Goal: Information Seeking & Learning: Stay updated

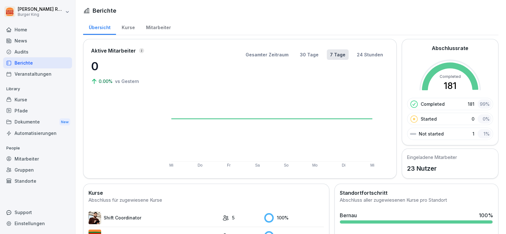
click at [30, 39] on div "News" at bounding box center [37, 40] width 69 height 11
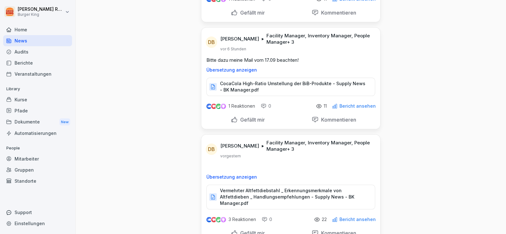
scroll to position [822, 0]
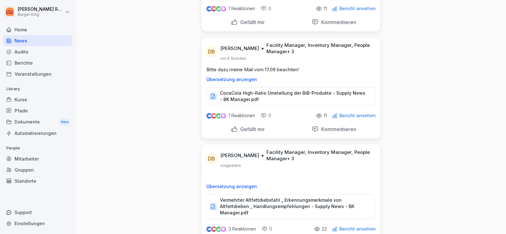
click at [251, 90] on p "CocaCola High-Ratio Umstellung der BiB-Produkte - Supply News - BK Manager.pdf" at bounding box center [294, 96] width 149 height 13
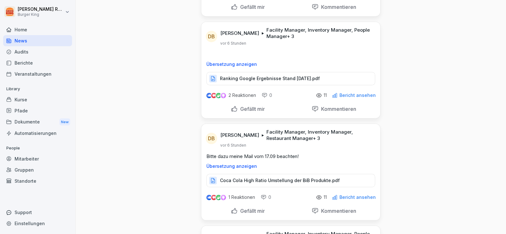
scroll to position [632, 0]
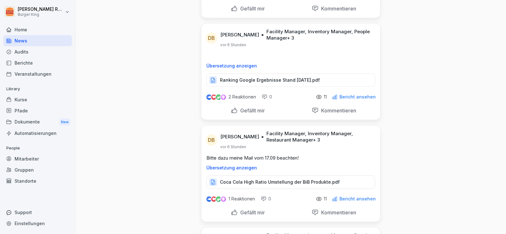
click at [260, 78] on p "Ranking Google Ergebnisse Stand [DATE].pdf" at bounding box center [270, 80] width 100 height 6
click at [233, 109] on div "Gefällt mir" at bounding box center [248, 110] width 34 height 7
click at [356, 94] on p "Bericht ansehen" at bounding box center [357, 96] width 36 height 5
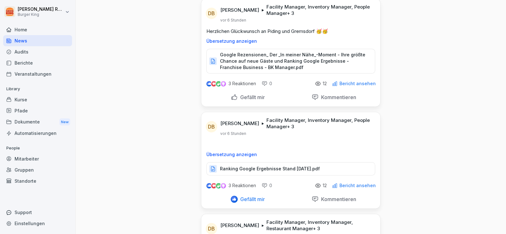
scroll to position [505, 0]
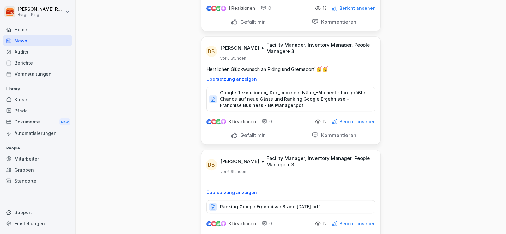
click at [254, 97] on p "Google Rezensionen_ Der _In meiner Nähe_-Moment - Ihre größte Chance auf neue G…" at bounding box center [294, 98] width 149 height 19
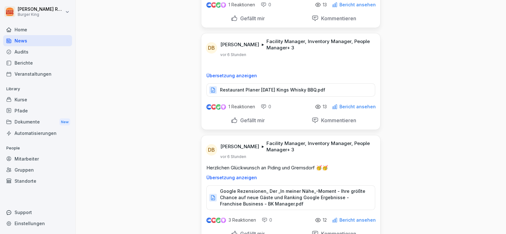
scroll to position [379, 0]
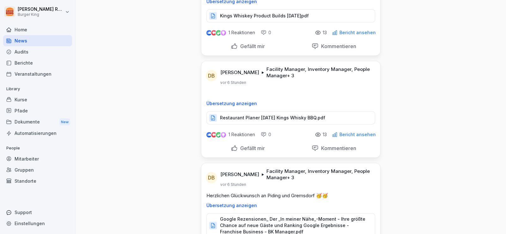
click at [297, 116] on p "Restaurant Planer [DATE] Kings Whisky BBQ.pdf" at bounding box center [272, 117] width 105 height 6
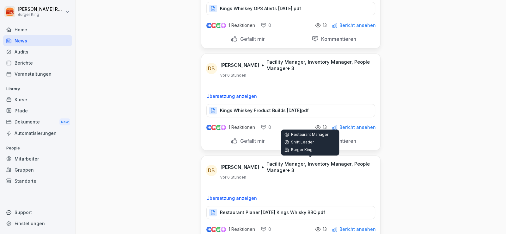
scroll to position [284, 0]
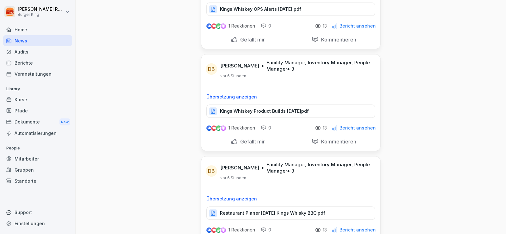
click at [255, 114] on div "Kings Whiskey Product Builds [DATE]pdf" at bounding box center [290, 110] width 169 height 13
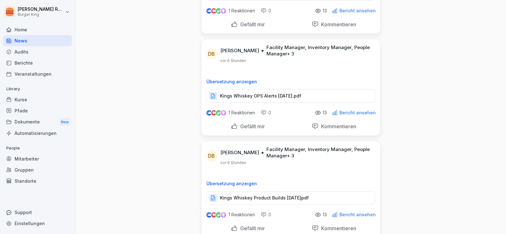
scroll to position [126, 0]
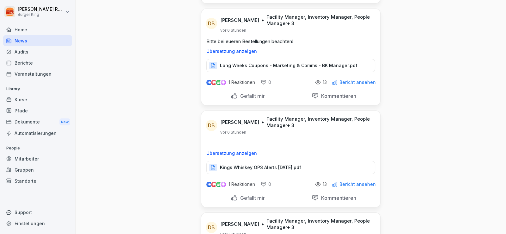
click at [273, 69] on div "Long Weeks Coupons - Marketing & Comms - BK Manager.pdf" at bounding box center [290, 65] width 169 height 13
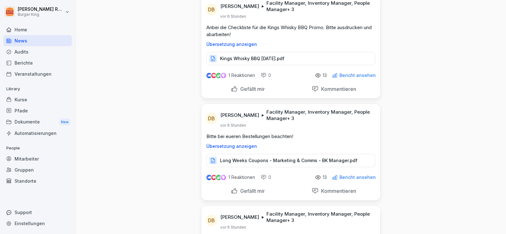
scroll to position [0, 0]
